Goal: Task Accomplishment & Management: Manage account settings

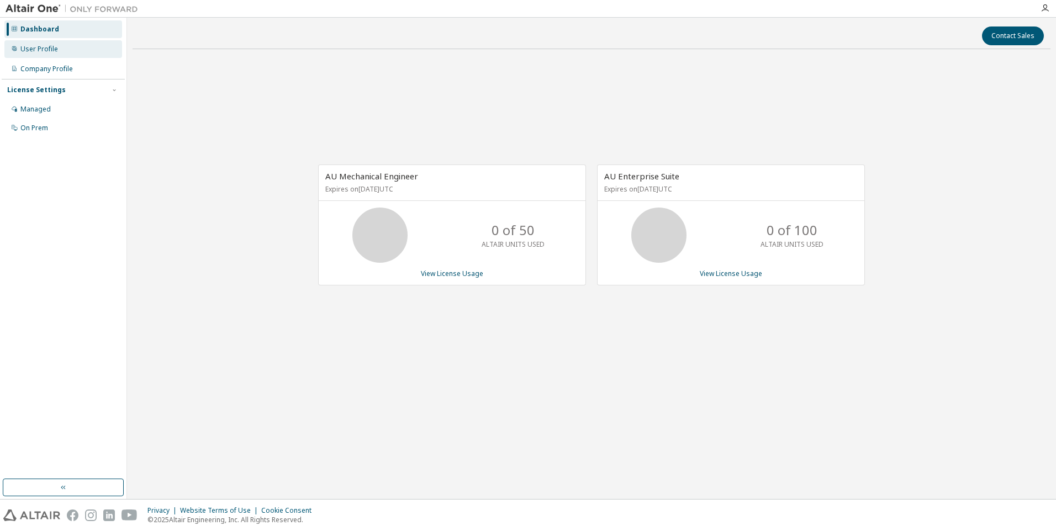
click at [45, 49] on div "User Profile" at bounding box center [39, 49] width 38 height 9
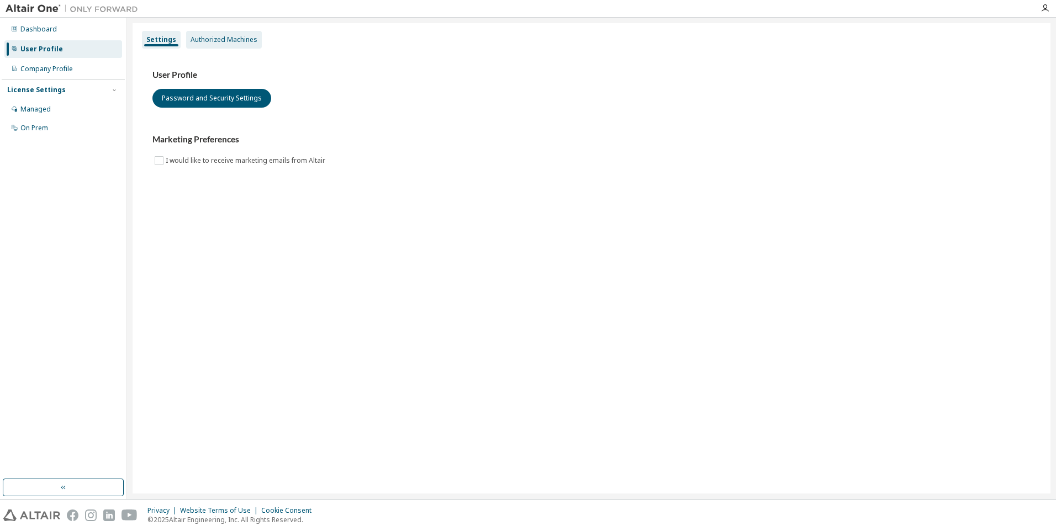
click at [214, 44] on div "Authorized Machines" at bounding box center [224, 39] width 67 height 9
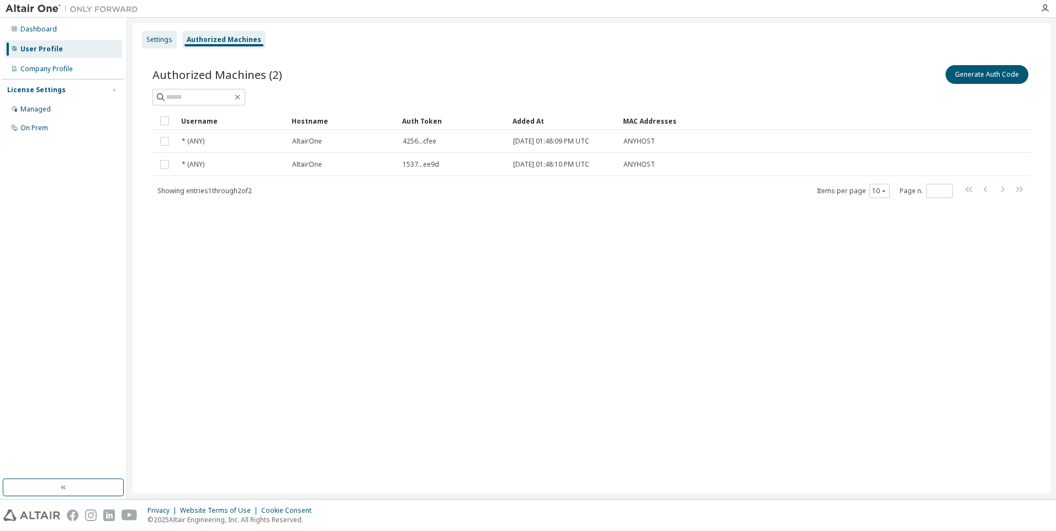
click at [165, 39] on div "Settings" at bounding box center [159, 39] width 26 height 9
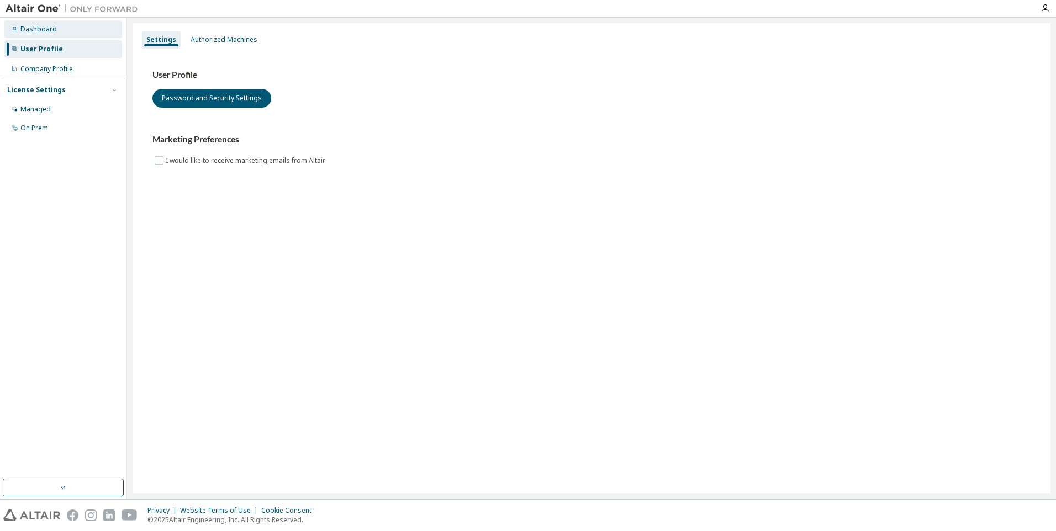
click at [48, 29] on div "Dashboard" at bounding box center [38, 29] width 36 height 9
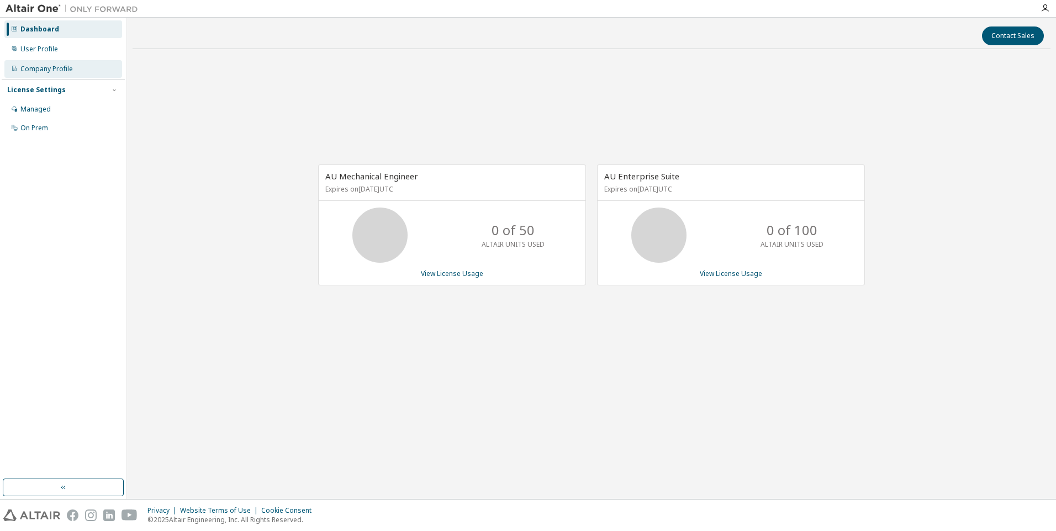
click at [64, 75] on div "Company Profile" at bounding box center [63, 69] width 118 height 18
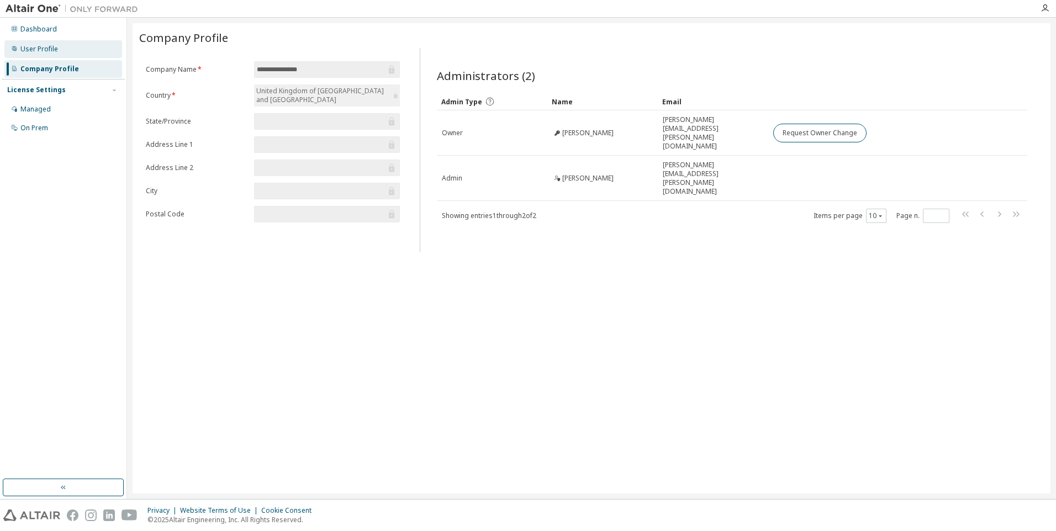
click at [54, 49] on div "User Profile" at bounding box center [39, 49] width 38 height 9
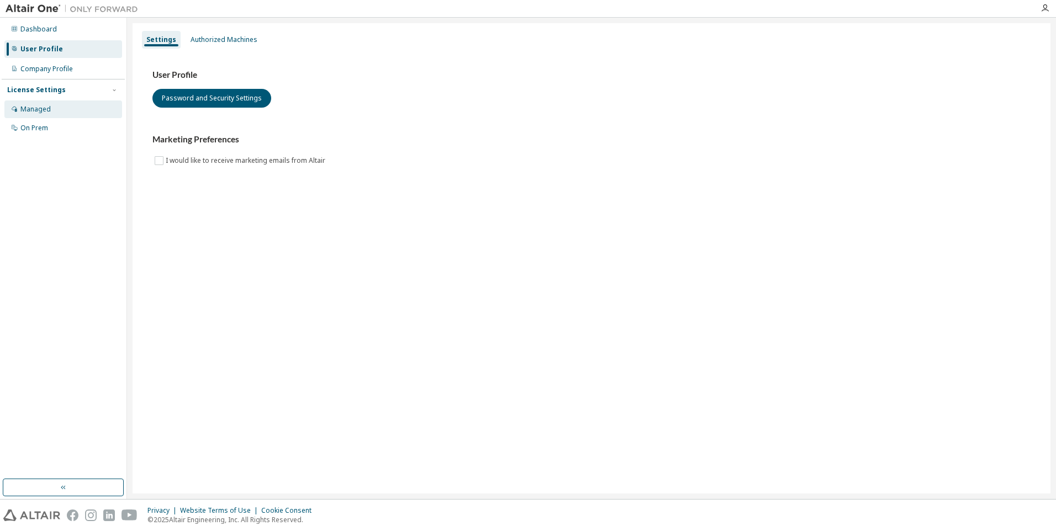
click at [66, 113] on div "Managed" at bounding box center [63, 110] width 118 height 18
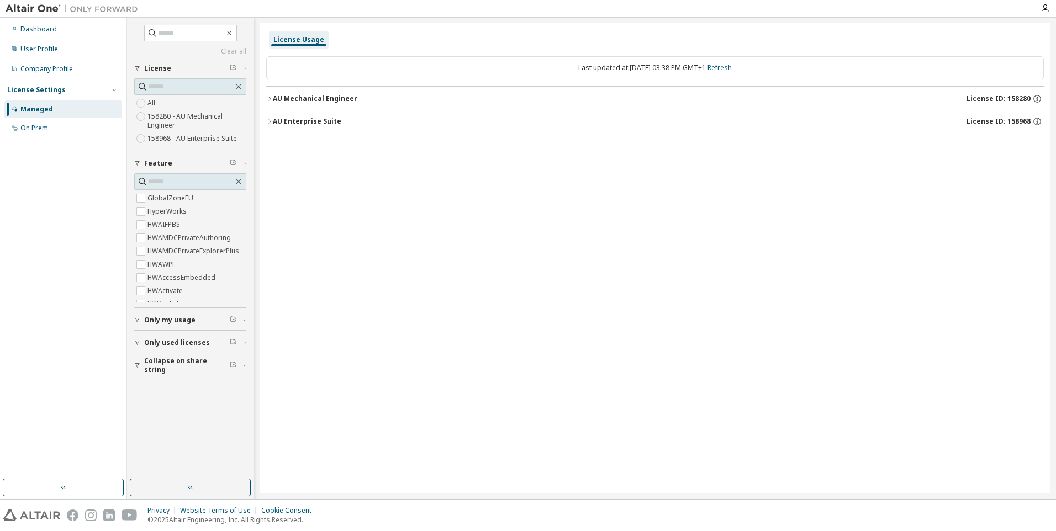
click at [273, 97] on div "AU Mechanical Engineer" at bounding box center [315, 98] width 85 height 9
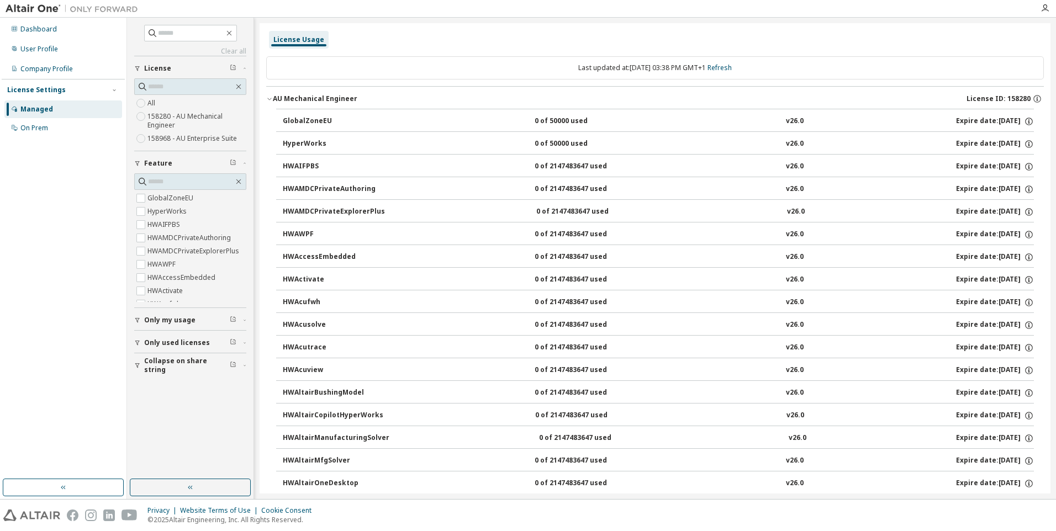
click at [273, 97] on div "AU Mechanical Engineer" at bounding box center [315, 98] width 85 height 9
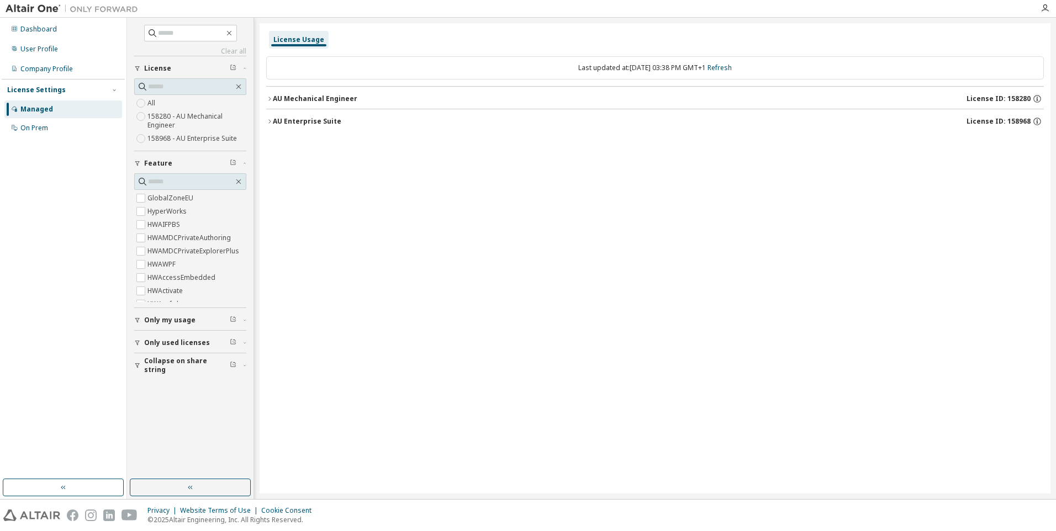
click at [273, 97] on div "AU Mechanical Engineer" at bounding box center [315, 98] width 85 height 9
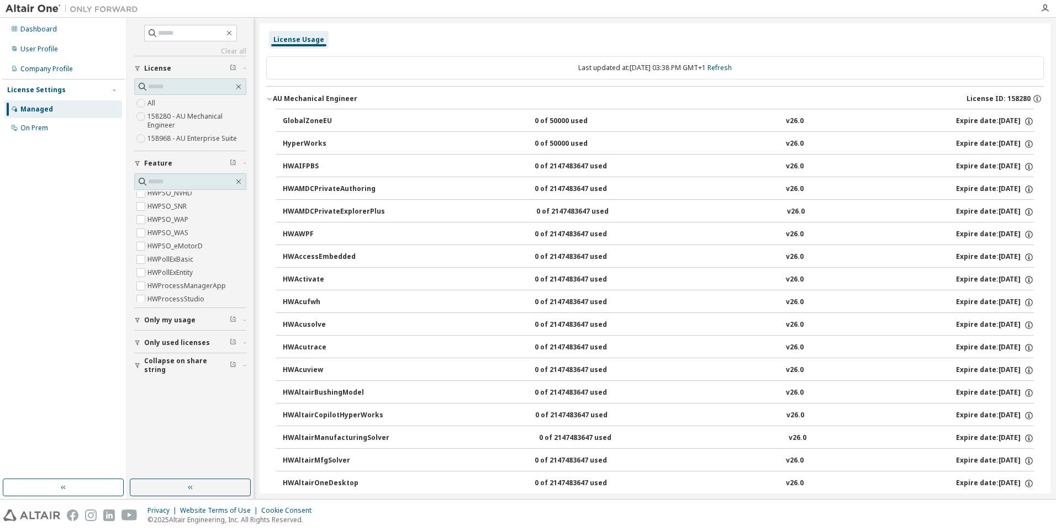
scroll to position [1804, 0]
click at [274, 91] on button "AU Mechanical Engineer License ID: 158280" at bounding box center [655, 99] width 778 height 24
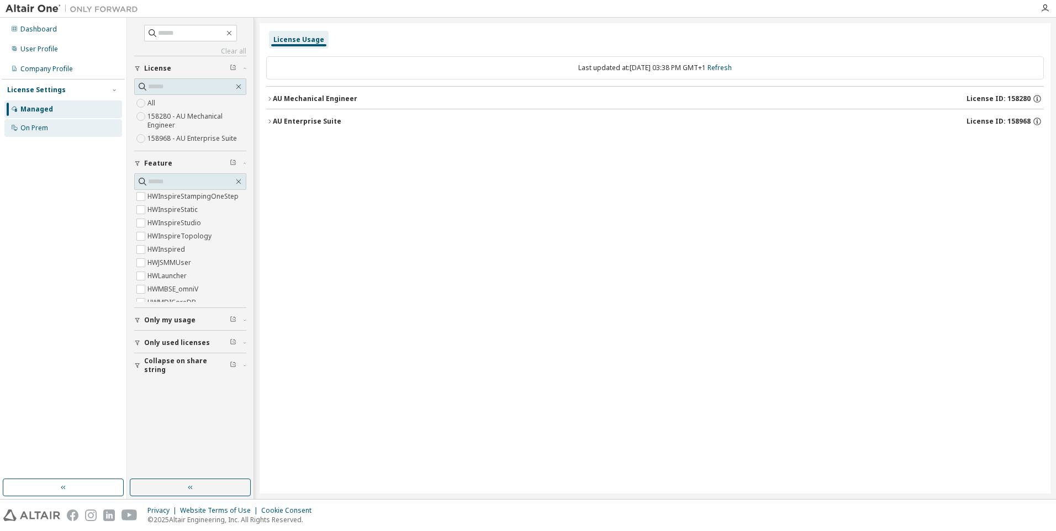
click at [58, 122] on div "On Prem" at bounding box center [63, 128] width 118 height 18
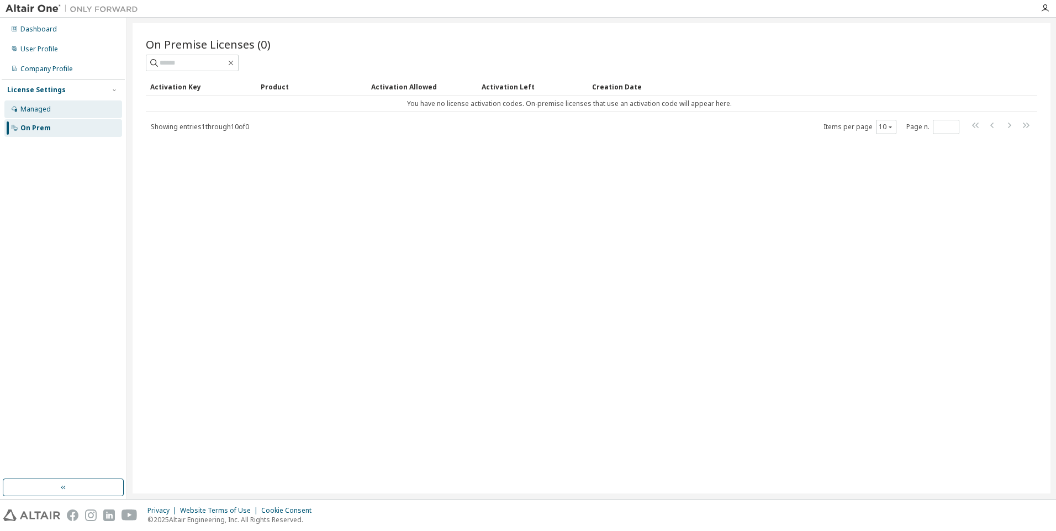
click at [61, 110] on div "Managed" at bounding box center [63, 110] width 118 height 18
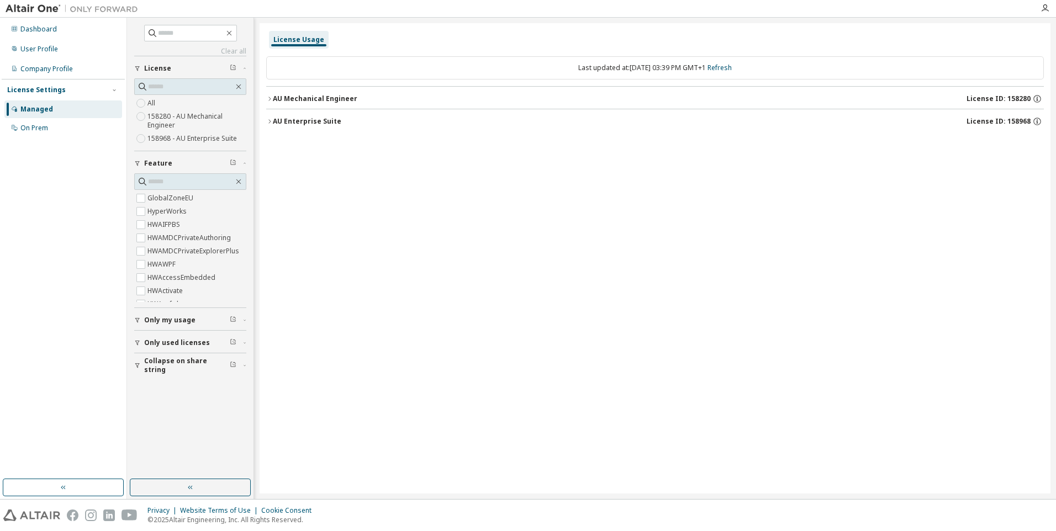
click at [197, 140] on label "158968 - AU Enterprise Suite" at bounding box center [193, 138] width 92 height 13
click at [190, 121] on label "158280 - AU Mechanical Engineer" at bounding box center [196, 121] width 99 height 22
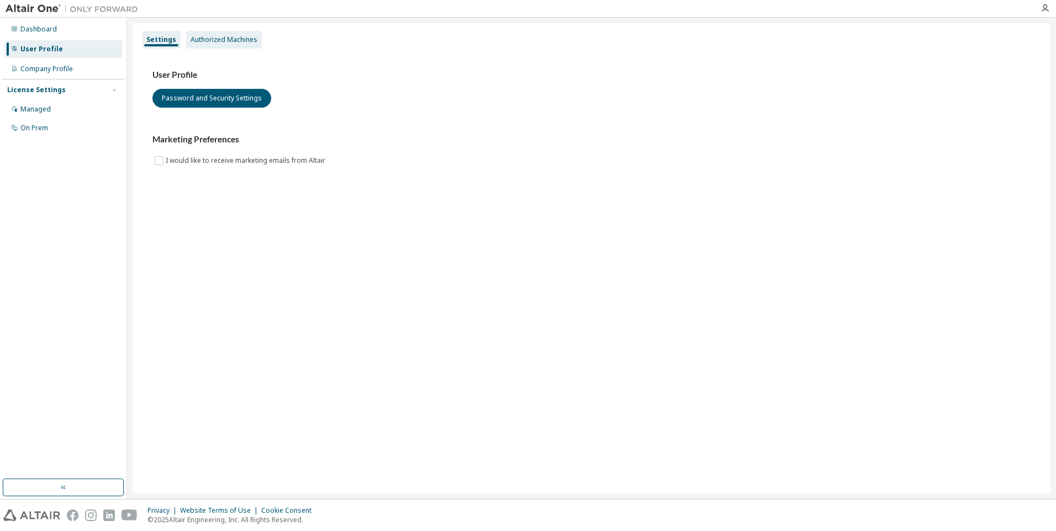
click at [234, 43] on div "Authorized Machines" at bounding box center [224, 39] width 67 height 9
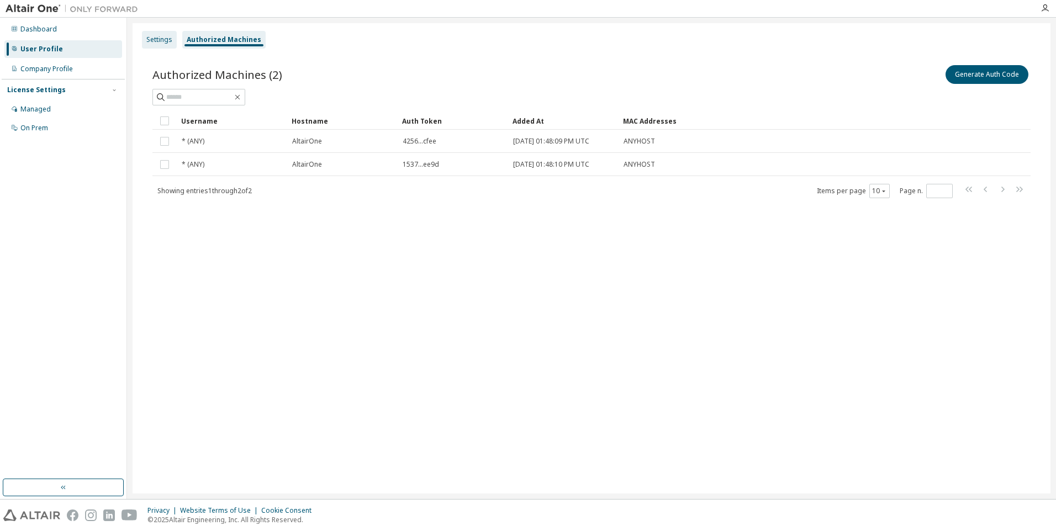
click at [156, 44] on div "Settings" at bounding box center [159, 40] width 35 height 18
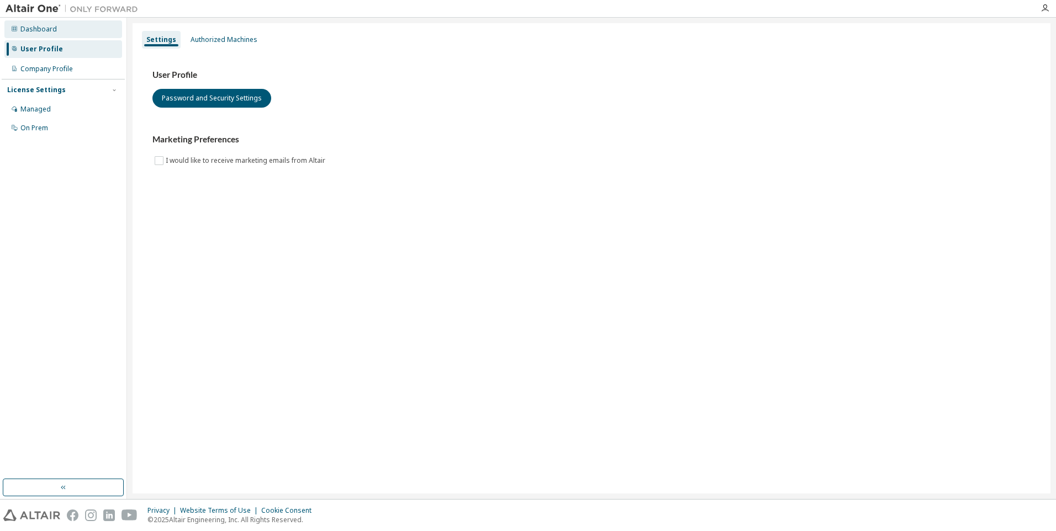
click at [55, 30] on div "Dashboard" at bounding box center [63, 29] width 118 height 18
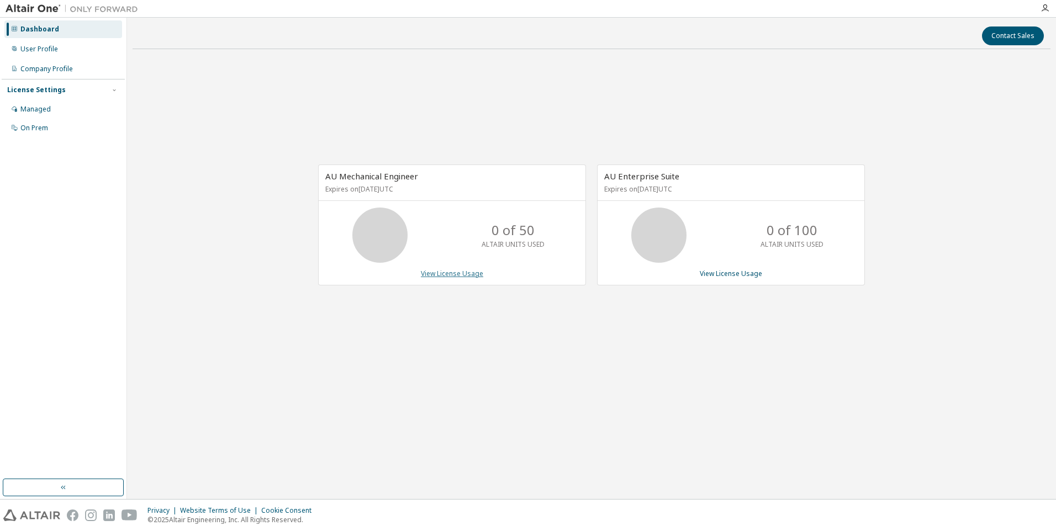
click at [465, 272] on link "View License Usage" at bounding box center [452, 273] width 62 height 9
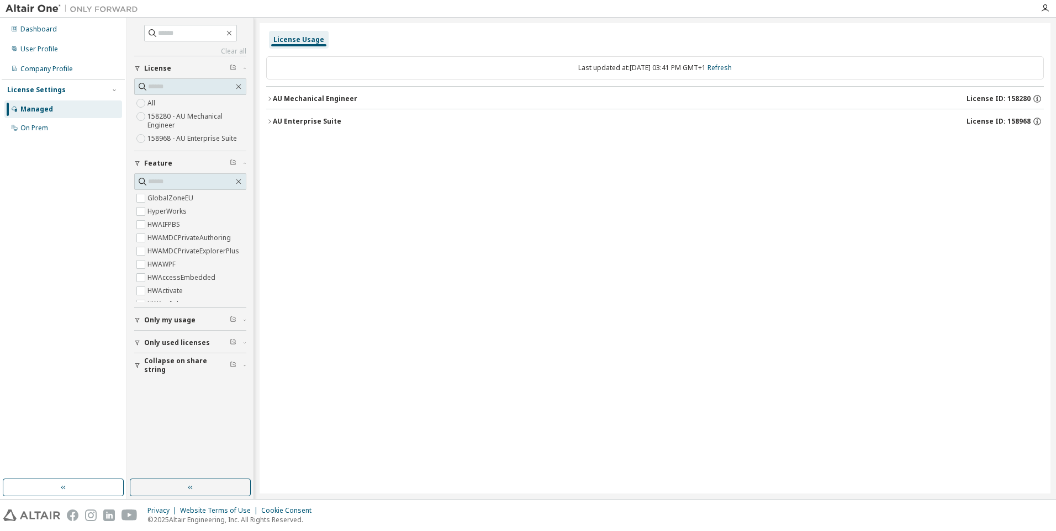
click at [303, 123] on div "AU Enterprise Suite" at bounding box center [307, 121] width 68 height 9
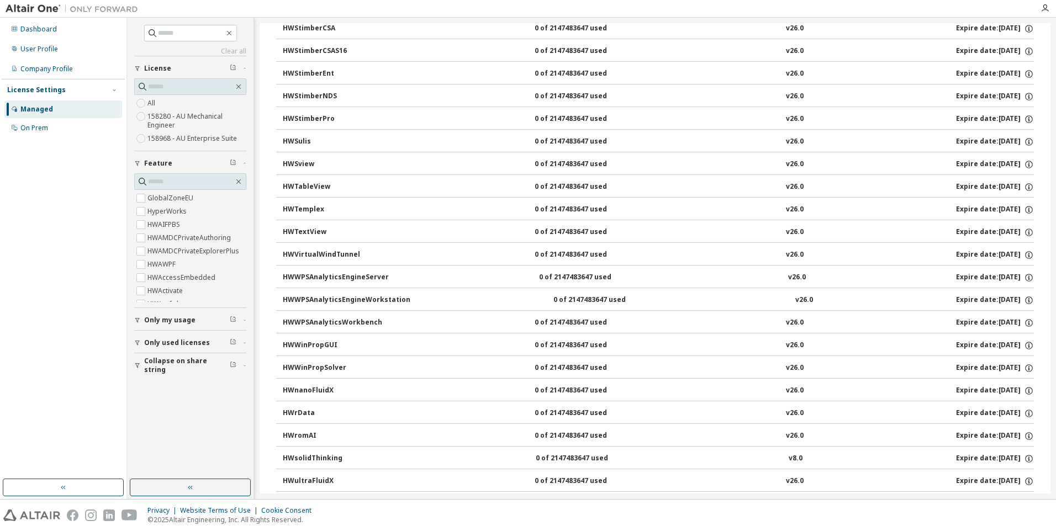
scroll to position [7108, 0]
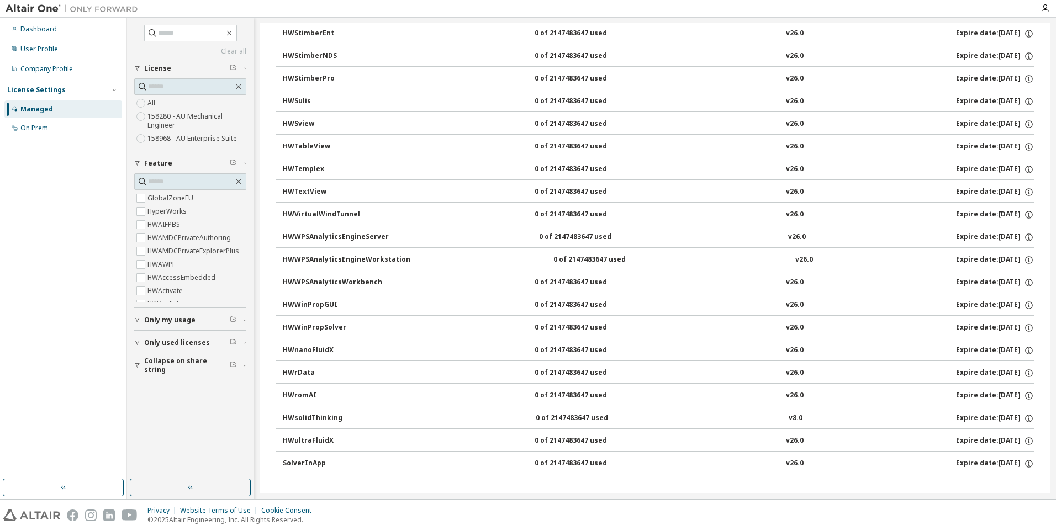
click at [137, 324] on button "Only my usage" at bounding box center [190, 320] width 112 height 24
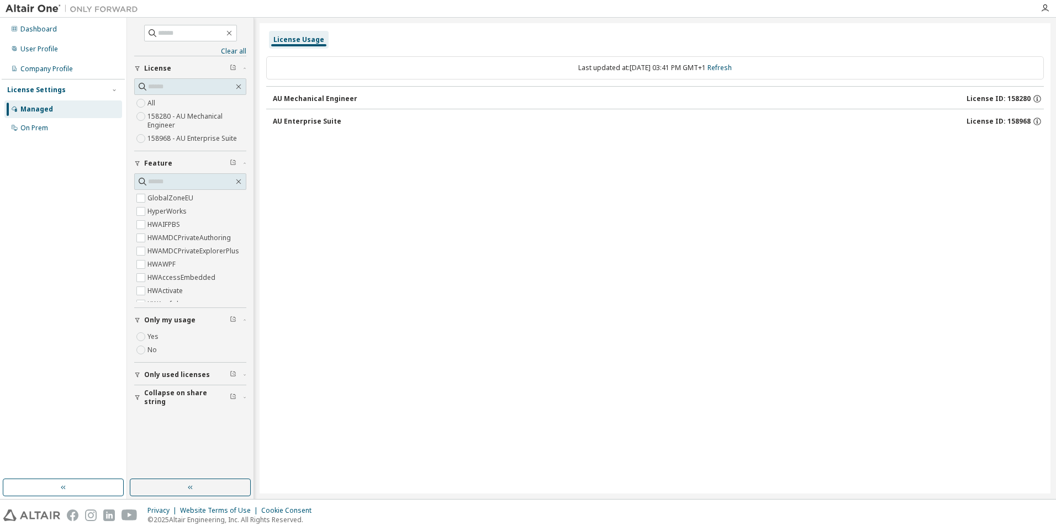
click at [318, 118] on div "AU Enterprise Suite" at bounding box center [307, 121] width 68 height 9
click at [321, 122] on div "AU Enterprise Suite" at bounding box center [307, 121] width 68 height 9
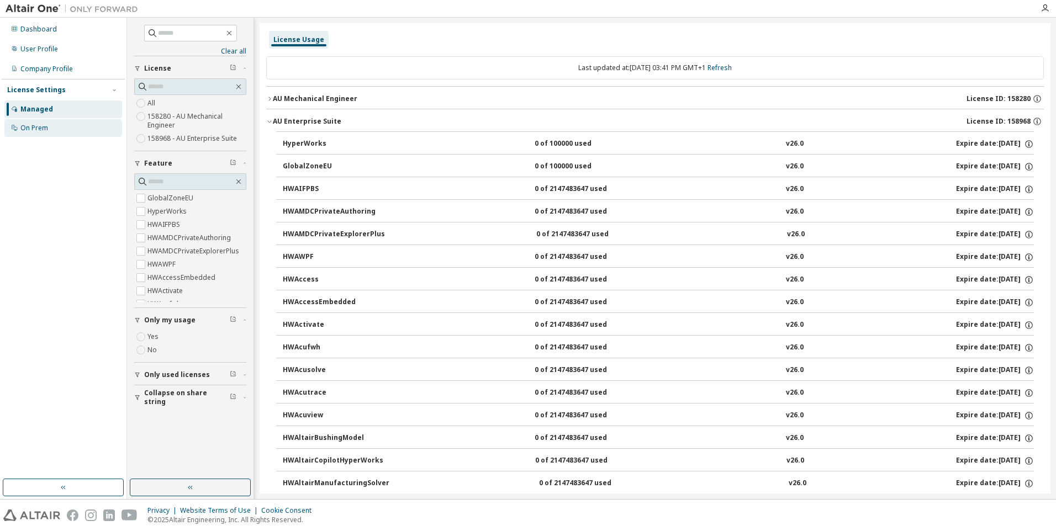
click at [56, 128] on div "On Prem" at bounding box center [63, 128] width 118 height 18
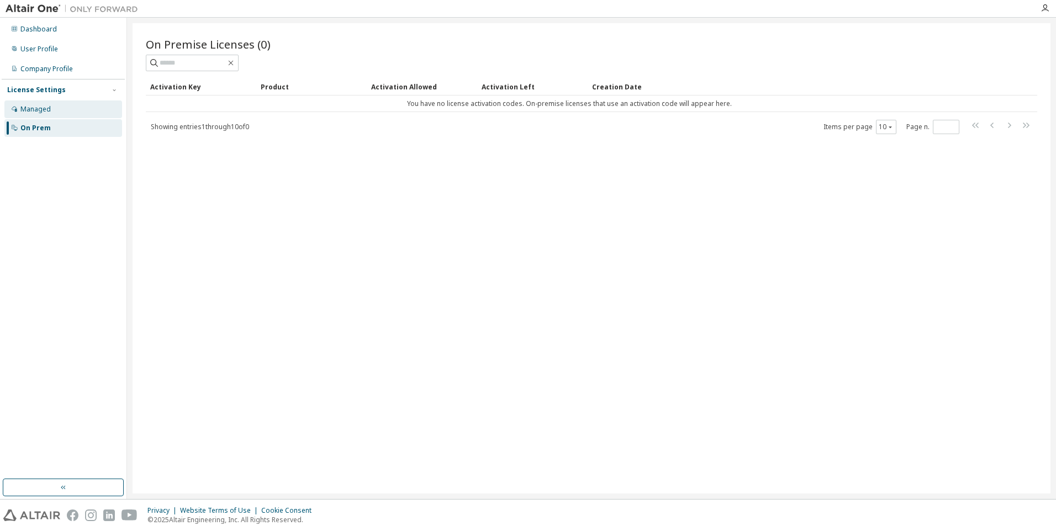
click at [58, 102] on div "Managed" at bounding box center [63, 110] width 118 height 18
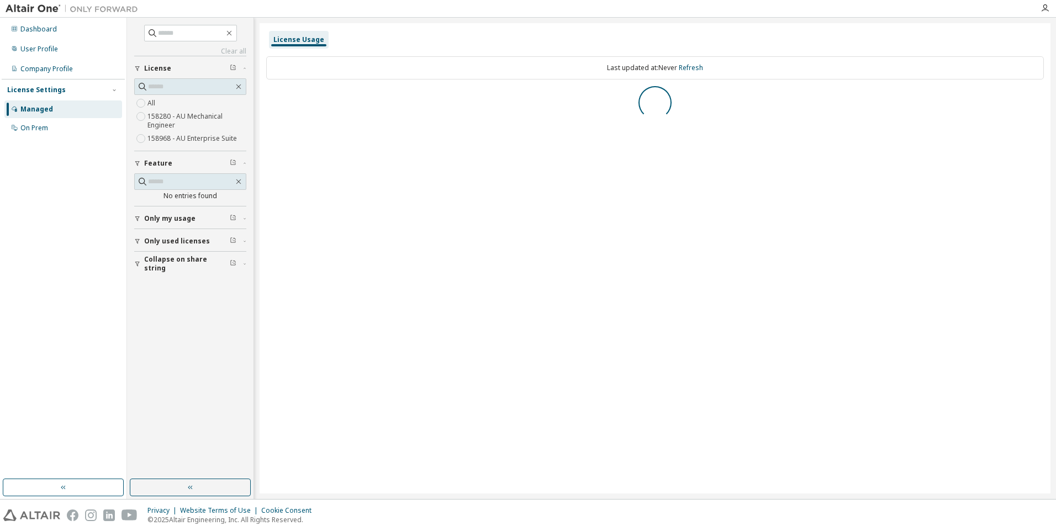
click at [60, 59] on div "Dashboard User Profile Company Profile License Settings Managed On Prem" at bounding box center [63, 78] width 123 height 119
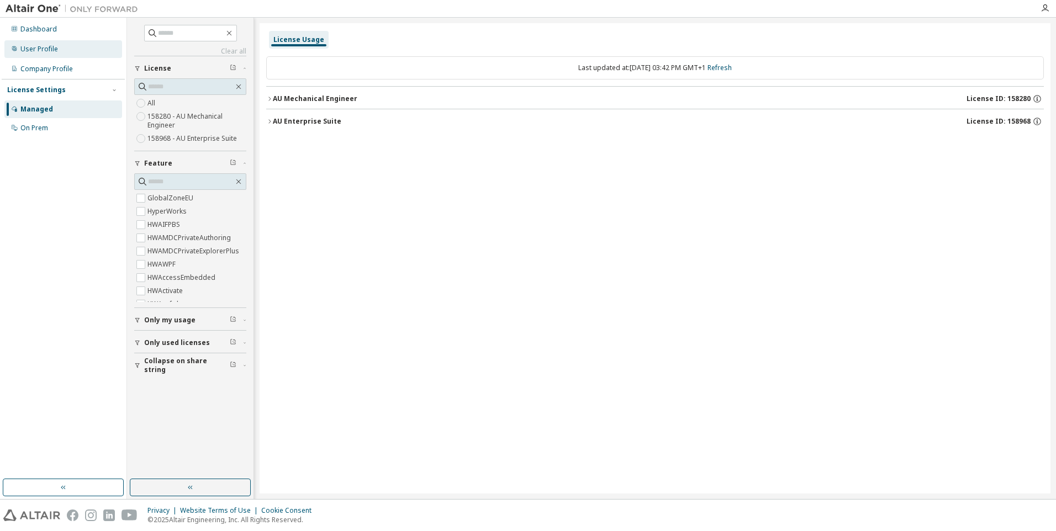
click at [59, 54] on div "User Profile" at bounding box center [63, 49] width 118 height 18
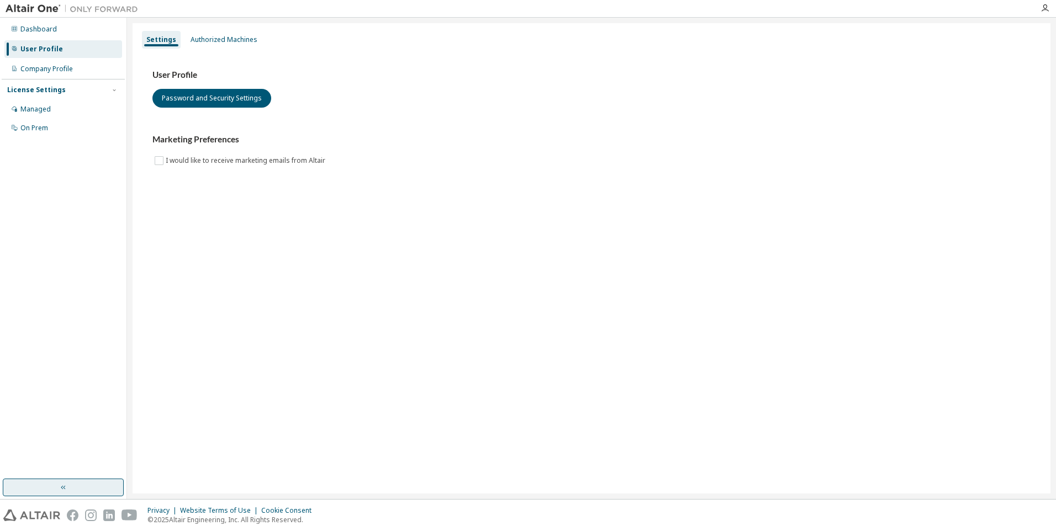
click at [73, 482] on button "button" at bounding box center [63, 488] width 121 height 18
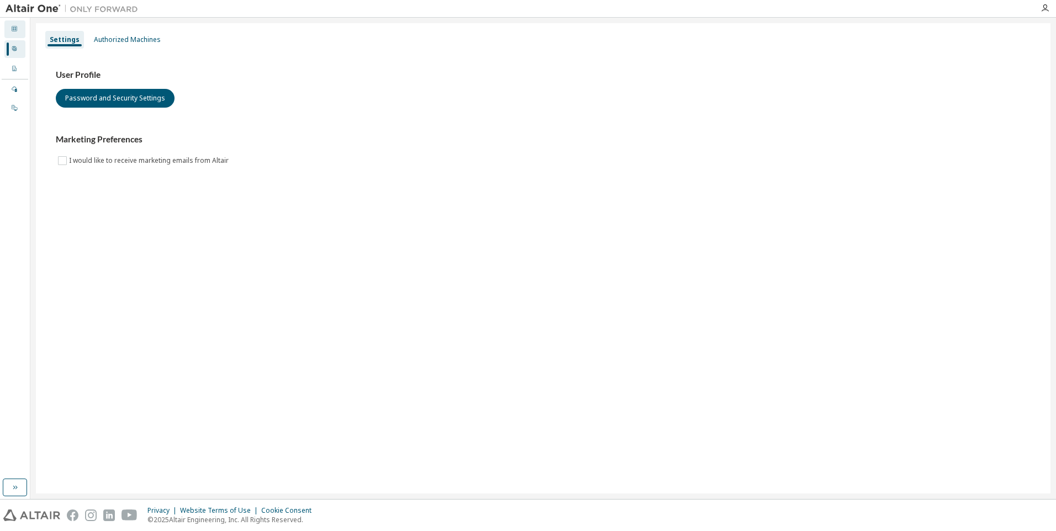
click at [14, 34] on div "Dashboard" at bounding box center [14, 29] width 21 height 18
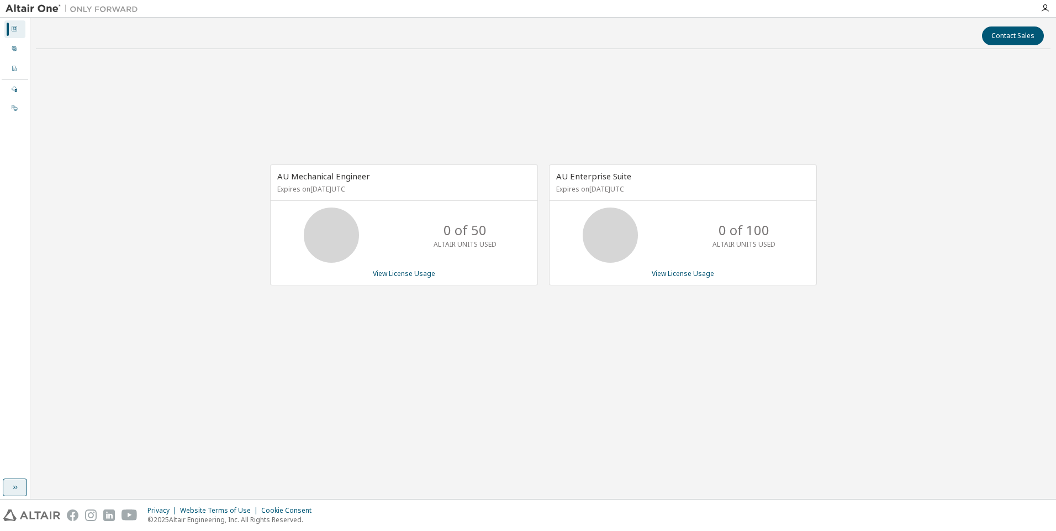
click at [11, 490] on icon "button" at bounding box center [14, 487] width 9 height 9
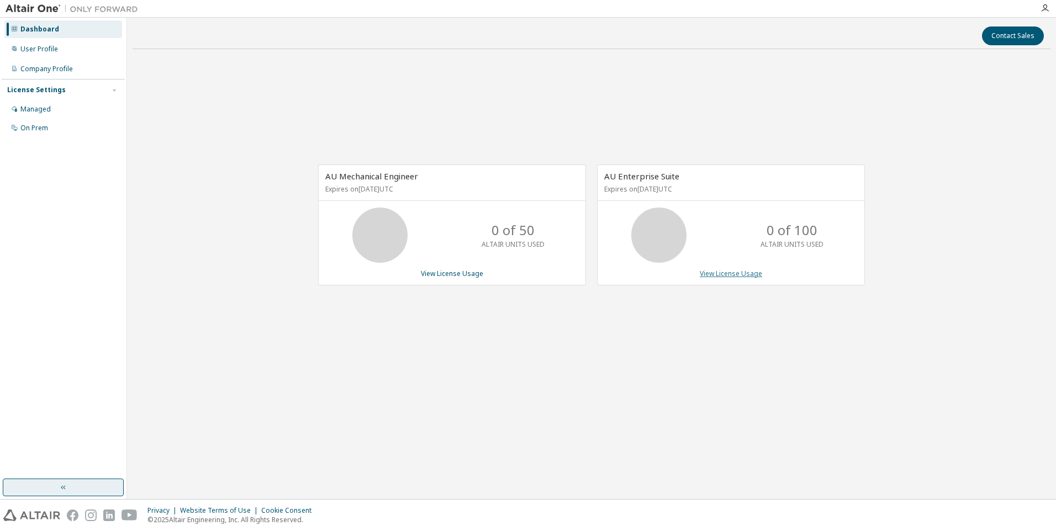
click at [737, 273] on link "View License Usage" at bounding box center [731, 273] width 62 height 9
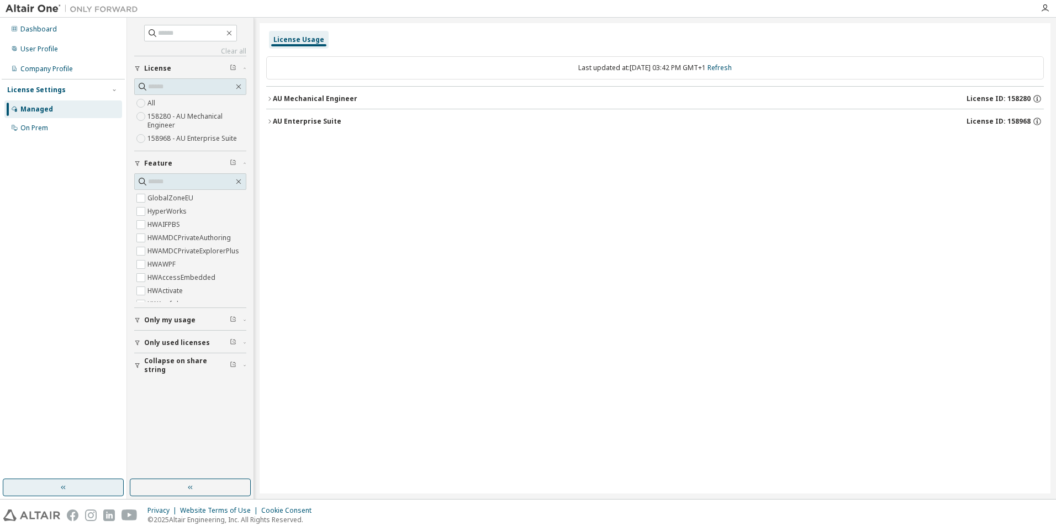
click at [415, 120] on div "AU Enterprise Suite License ID: 158968" at bounding box center [658, 122] width 771 height 10
